Goal: Find specific page/section: Find specific page/section

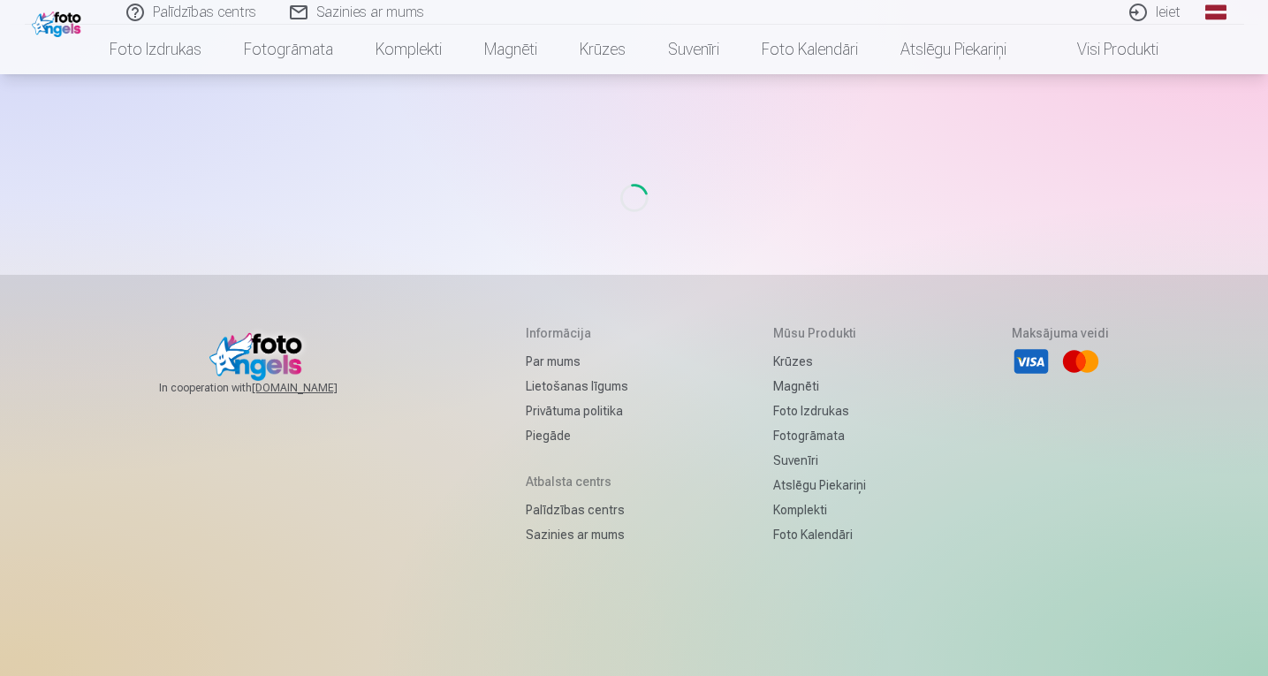
scroll to position [85, 0]
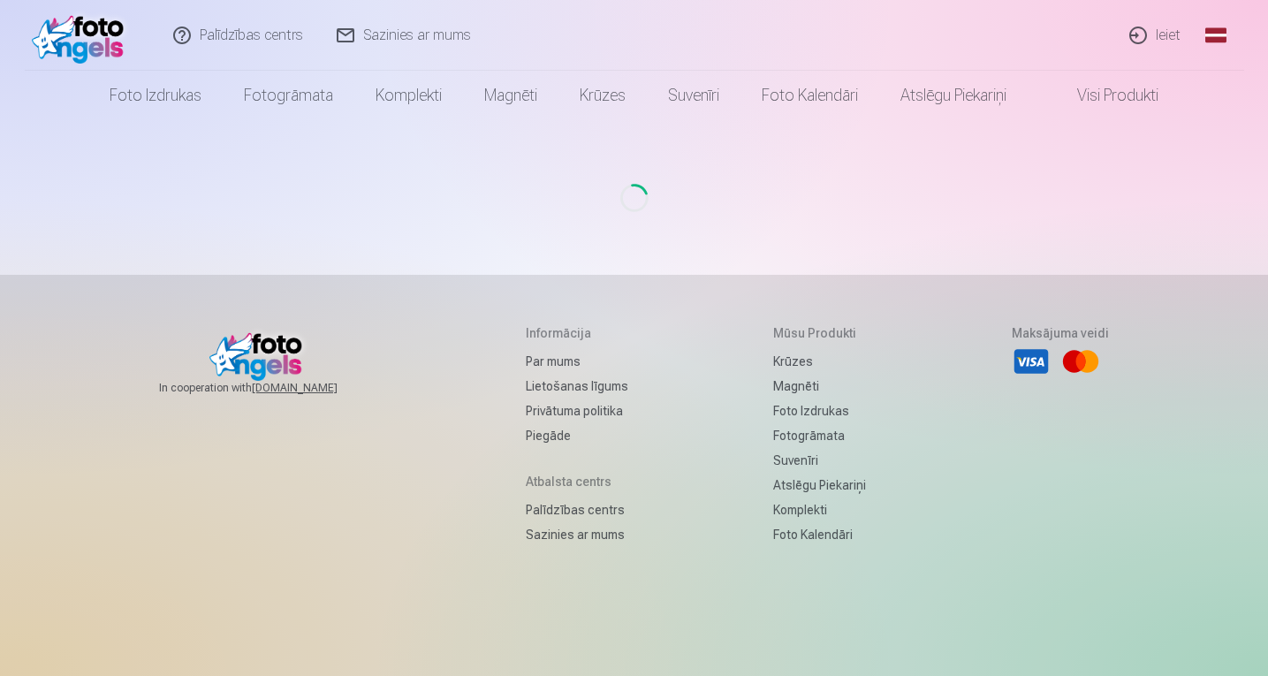
scroll to position [85, 0]
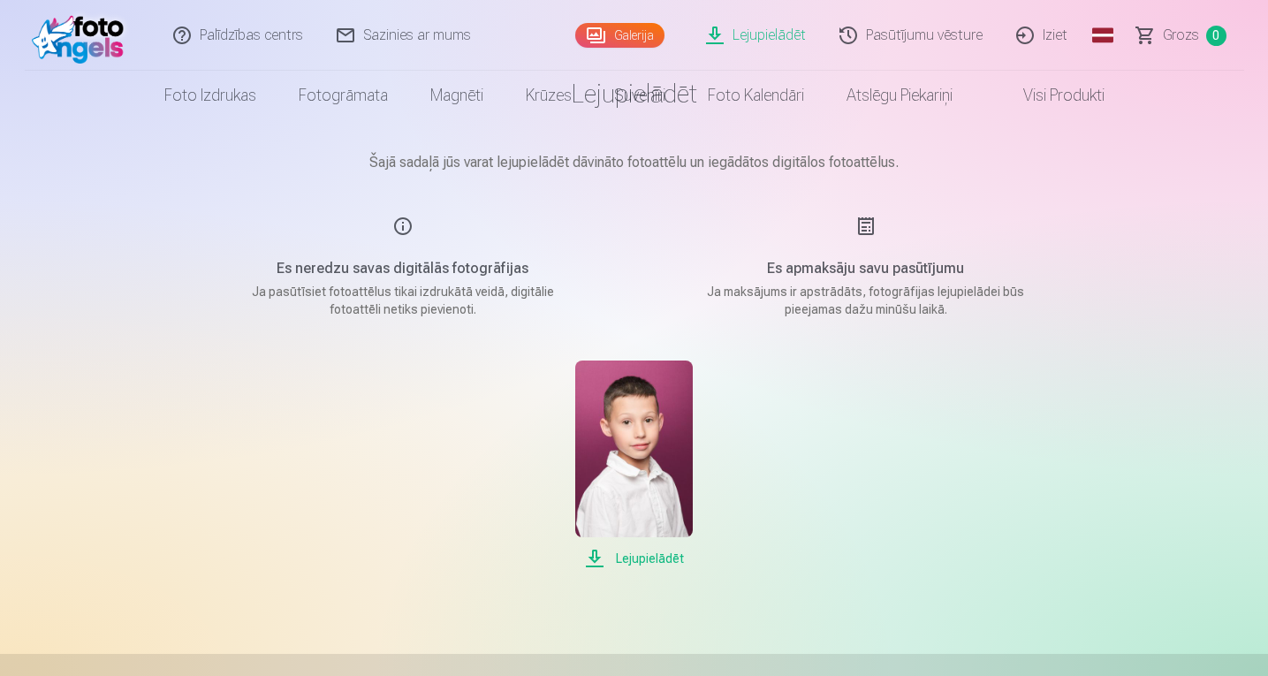
click at [957, 22] on link "Pasūtījumu vēsture" at bounding box center [911, 35] width 177 height 71
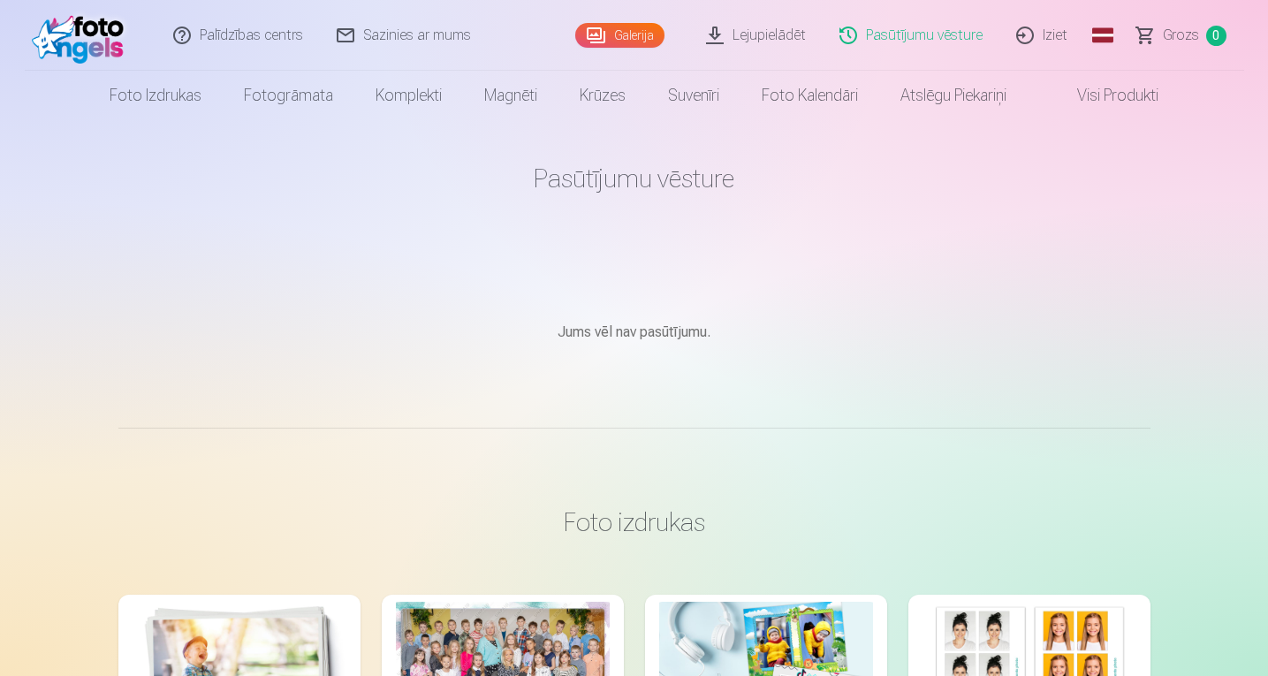
click at [946, 40] on link "Pasūtījumu vēsture" at bounding box center [911, 35] width 177 height 71
